Goal: Find specific page/section: Find specific page/section

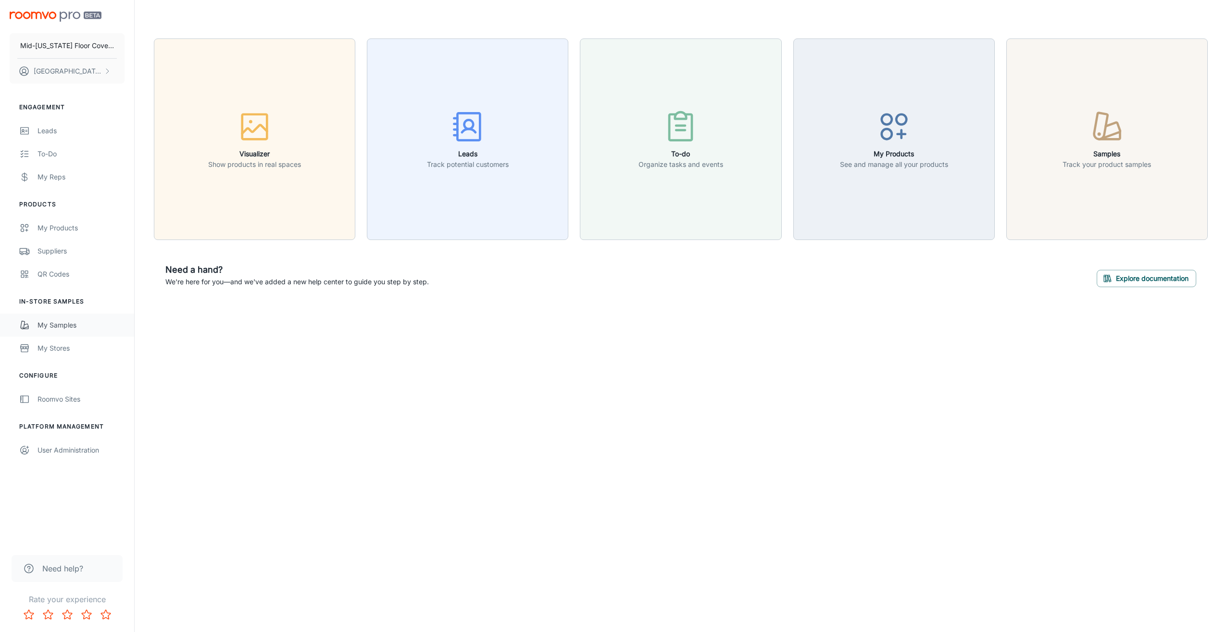
click at [60, 323] on div "My Samples" at bounding box center [80, 325] width 87 height 11
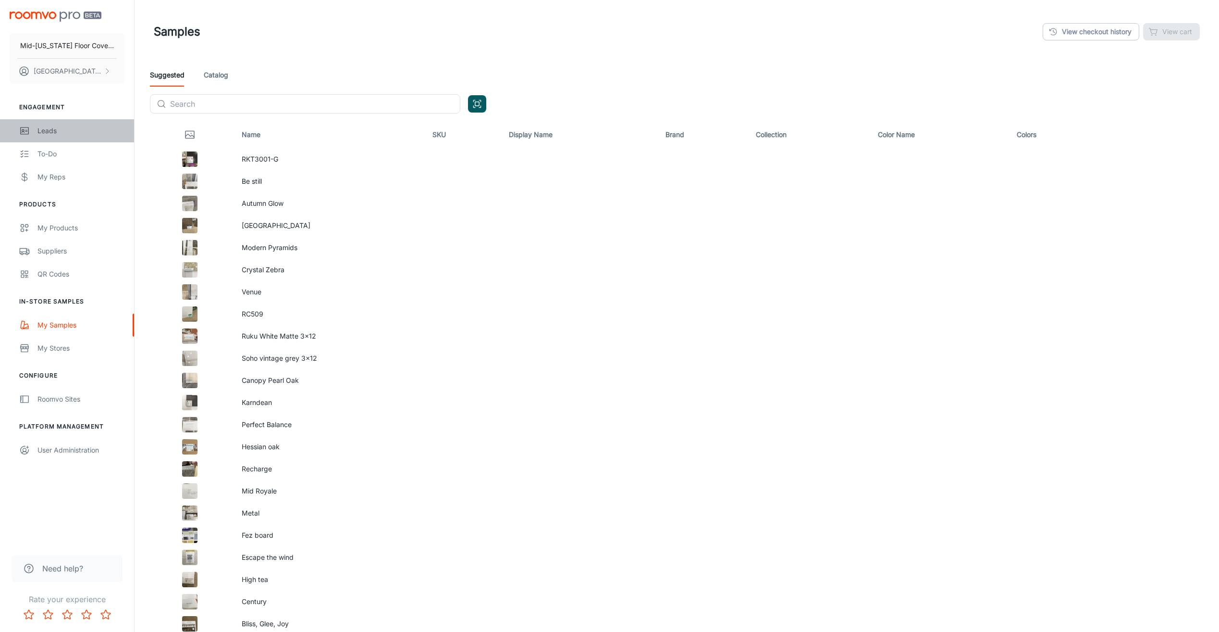
click at [58, 126] on div "Leads" at bounding box center [80, 130] width 87 height 11
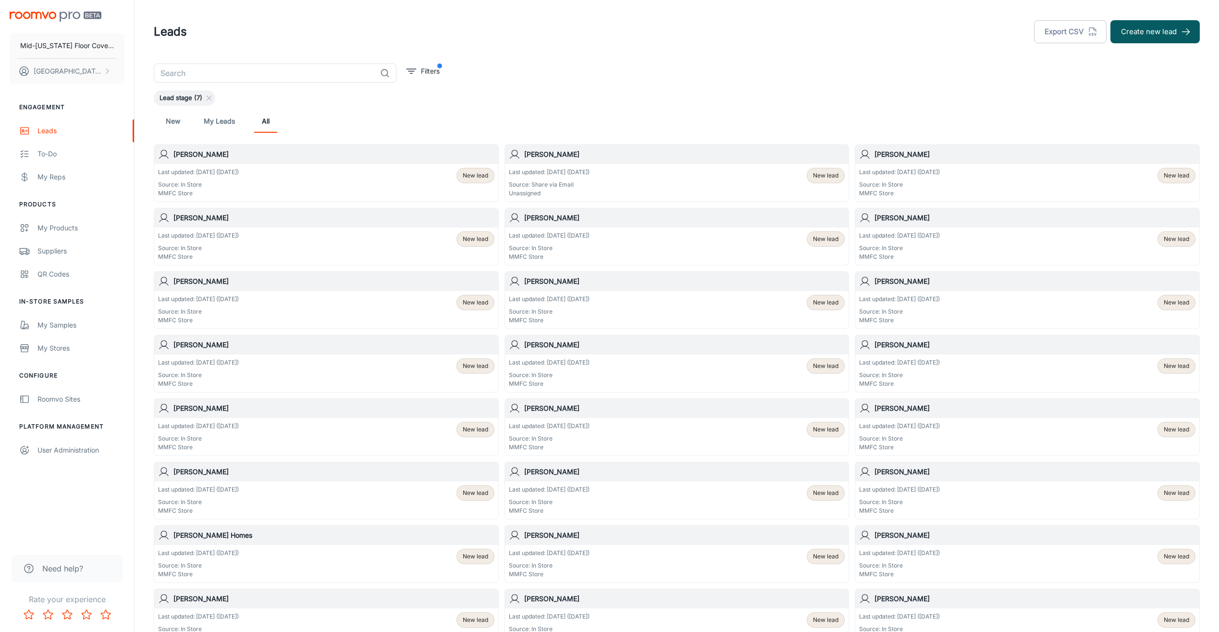
click at [301, 77] on input "text" at bounding box center [265, 72] width 223 height 19
type input "mul"
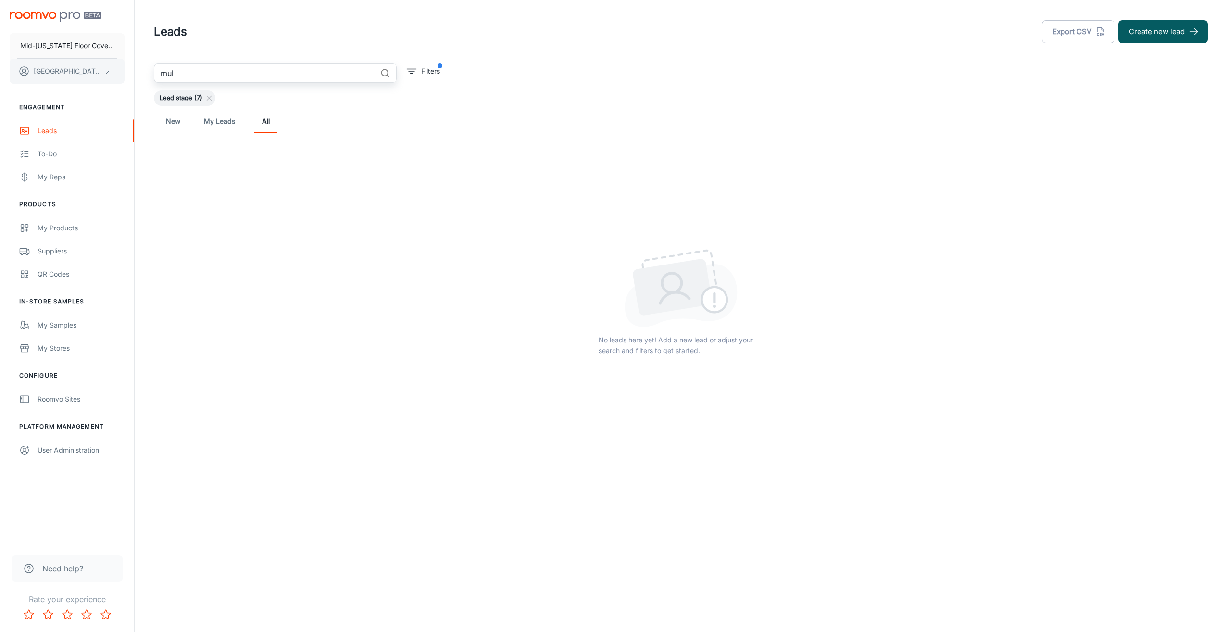
drag, startPoint x: 227, startPoint y: 68, endPoint x: 90, endPoint y: 73, distance: 137.0
click at [91, 73] on div "Mid-[US_STATE] Floor Coverings [PERSON_NAME] Engagement Leads To-do My Reps Pro…" at bounding box center [613, 264] width 1227 height 529
